Goal: Information Seeking & Learning: Understand process/instructions

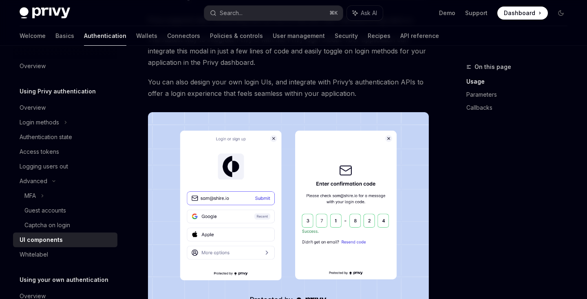
scroll to position [54, 0]
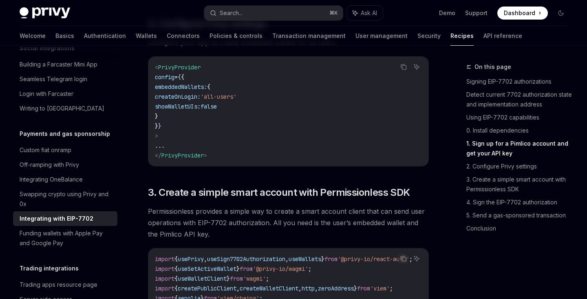
scroll to position [893, 0]
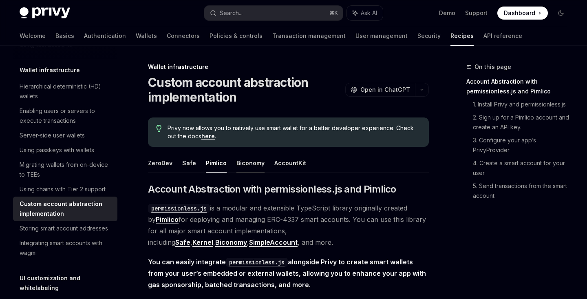
click at [247, 166] on button "Biconomy" at bounding box center [251, 162] width 28 height 19
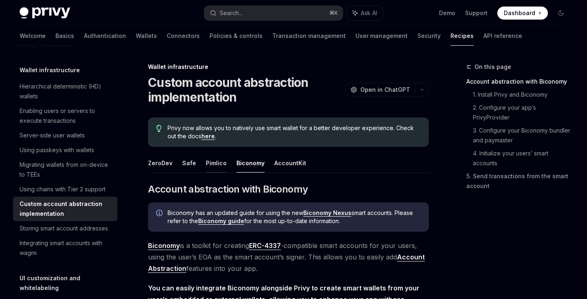
click at [219, 164] on button "Pimlico" at bounding box center [216, 162] width 21 height 19
type textarea "*"
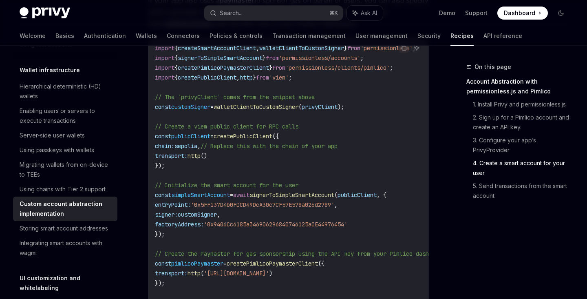
scroll to position [1288, 0]
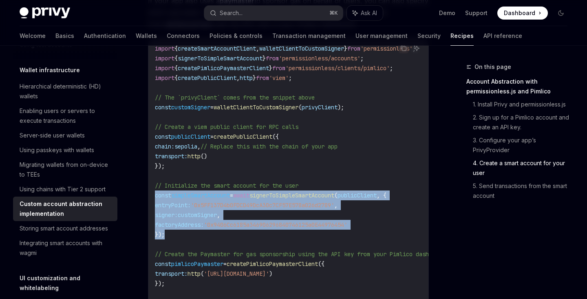
drag, startPoint x: 181, startPoint y: 213, endPoint x: 147, endPoint y: 175, distance: 50.5
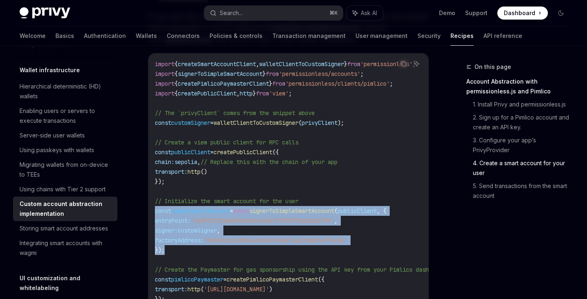
scroll to position [1264, 0]
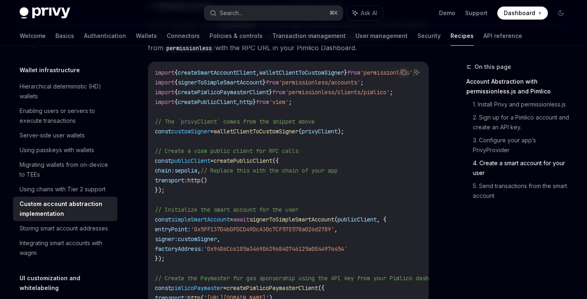
click at [236, 128] on span "walletClientToCustomSigner" at bounding box center [256, 131] width 85 height 7
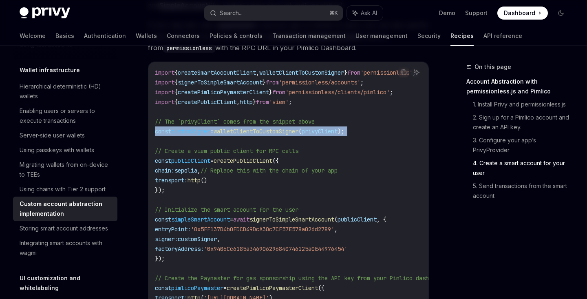
click at [236, 128] on span "walletClientToCustomSigner" at bounding box center [256, 131] width 85 height 7
copy code "const customSigner = walletClientToCustomSigner ( privyClient );"
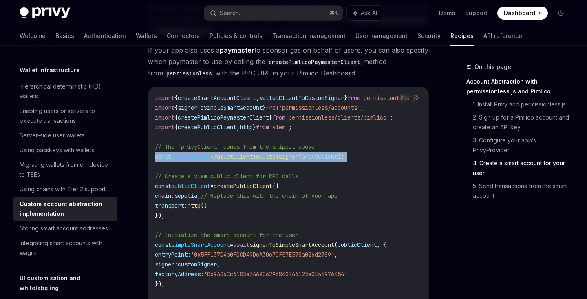
scroll to position [1258, 0]
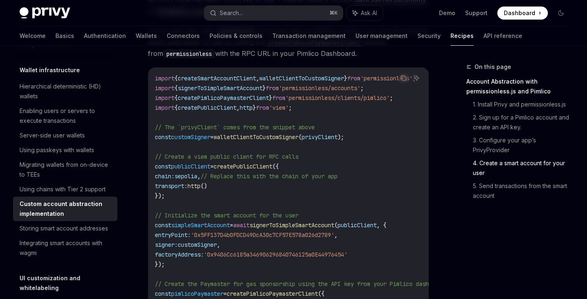
click at [274, 167] on code "import { createSmartAccountClient , walletClientToCustomSigner } from 'permissi…" at bounding box center [342, 234] width 375 height 323
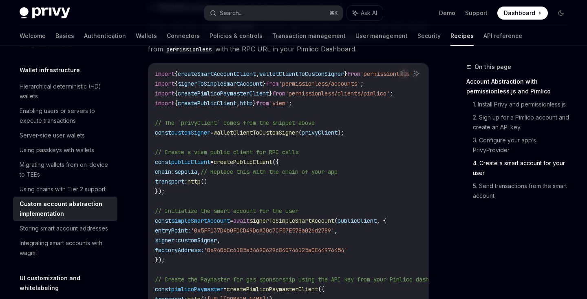
click at [208, 129] on span "customSigner" at bounding box center [190, 132] width 39 height 7
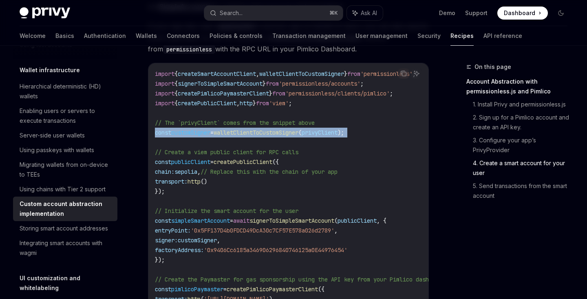
click at [208, 129] on span "customSigner" at bounding box center [190, 132] width 39 height 7
copy code "const customSigner = walletClientToCustomSigner ( privyClient );"
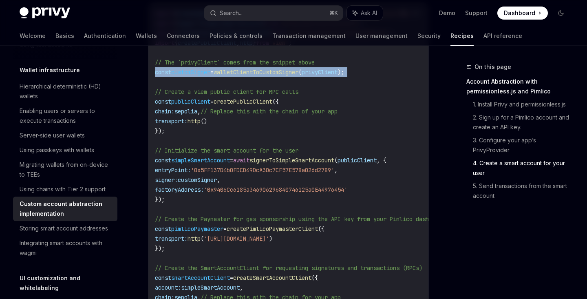
scroll to position [1321, 0]
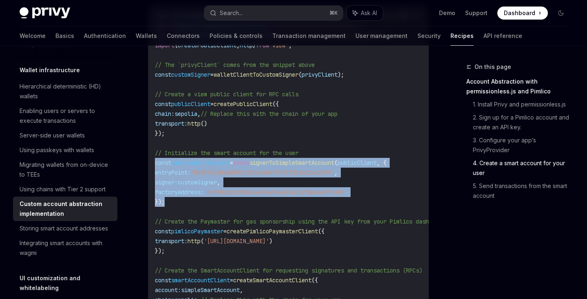
drag, startPoint x: 192, startPoint y: 181, endPoint x: 151, endPoint y: 141, distance: 57.7
click at [151, 141] on div "import { createSmartAccountClient , walletClientToCustomSigner } from 'permissi…" at bounding box center [288, 172] width 280 height 334
copy code "const simpleSmartAccount = await signerToSimpleSmartAccount ( publicClient , { …"
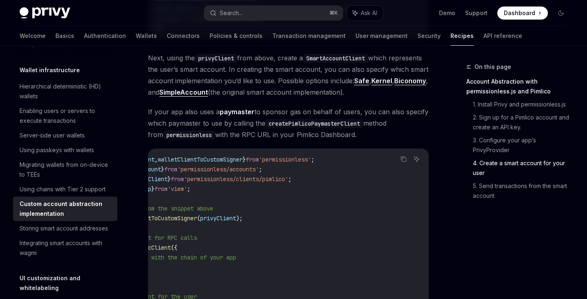
scroll to position [0, 133]
click at [284, 156] on span "'permissionless'" at bounding box center [285, 159] width 52 height 7
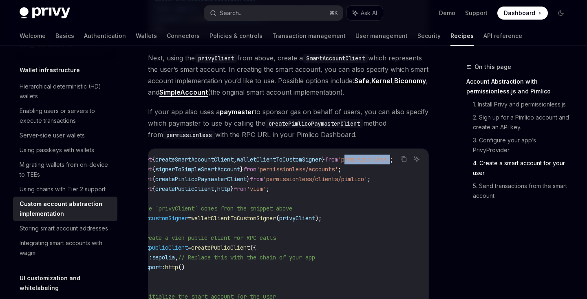
scroll to position [0, 0]
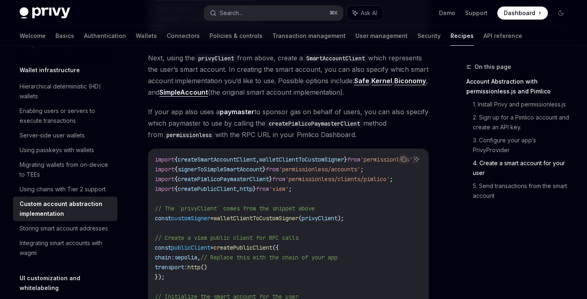
click at [344, 156] on span "walletClientToCustomSigner" at bounding box center [301, 159] width 85 height 7
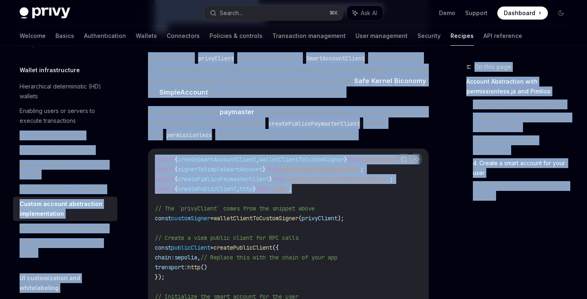
drag, startPoint x: 335, startPoint y: 170, endPoint x: 122, endPoint y: 127, distance: 216.9
click at [225, 185] on span "createPublicClient" at bounding box center [207, 188] width 59 height 7
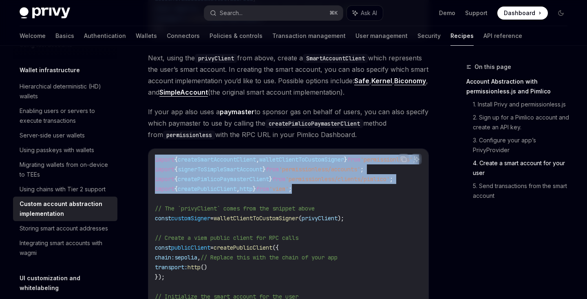
drag, startPoint x: 315, startPoint y: 169, endPoint x: 154, endPoint y: 138, distance: 163.9
copy code "import { createSmartAccountClient , walletClientToCustomSigner } from 'permissi…"
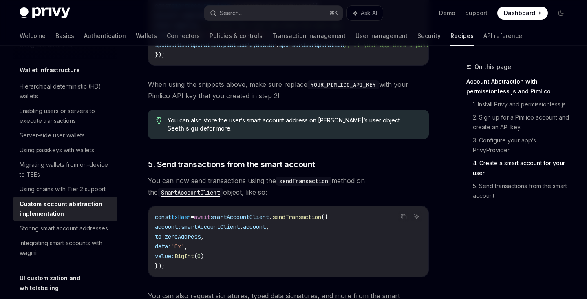
scroll to position [1592, 0]
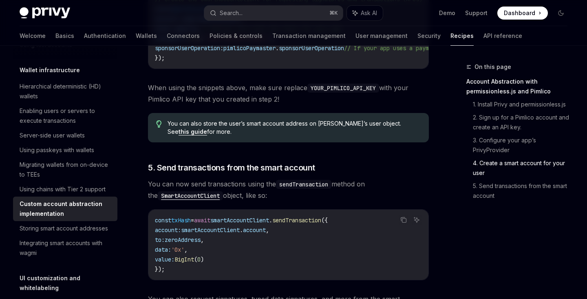
click at [275, 178] on span "You can now send transactions using the sendTransaction method on the SmartAcco…" at bounding box center [288, 189] width 281 height 23
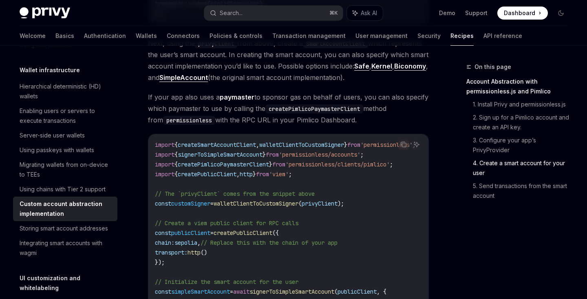
scroll to position [1190, 0]
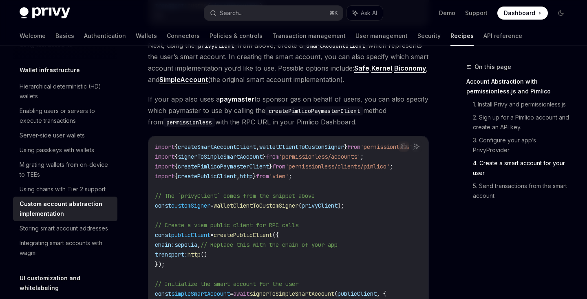
click at [292, 202] on span "walletClientToCustomSigner" at bounding box center [256, 205] width 85 height 7
copy span "walletClientToCustomSigner"
